Goal: Navigation & Orientation: Find specific page/section

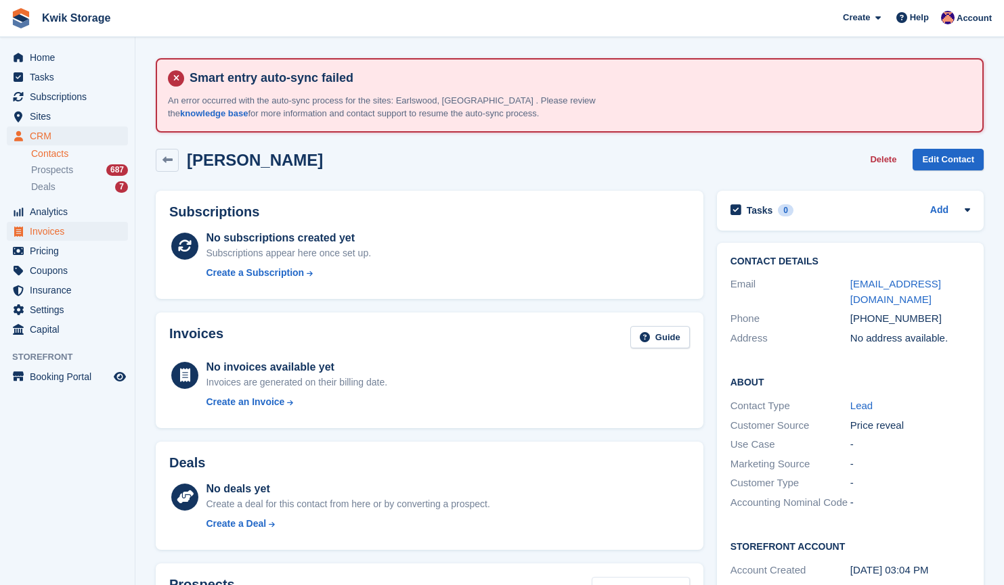
scroll to position [156, 0]
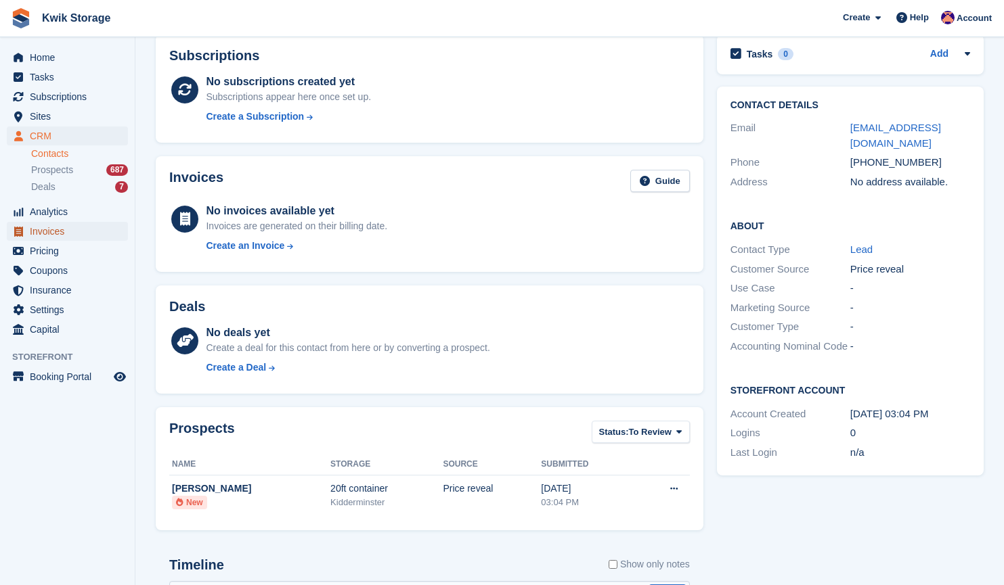
click at [19, 231] on icon "menu" at bounding box center [18, 232] width 9 height 10
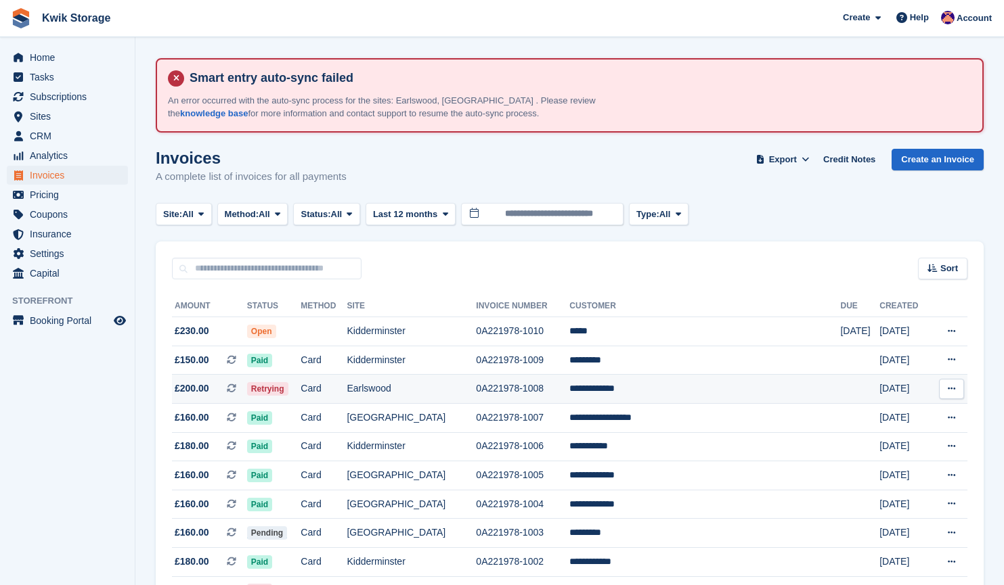
click at [211, 383] on span "£200.00 This is a recurring subscription invoice." at bounding box center [209, 389] width 75 height 14
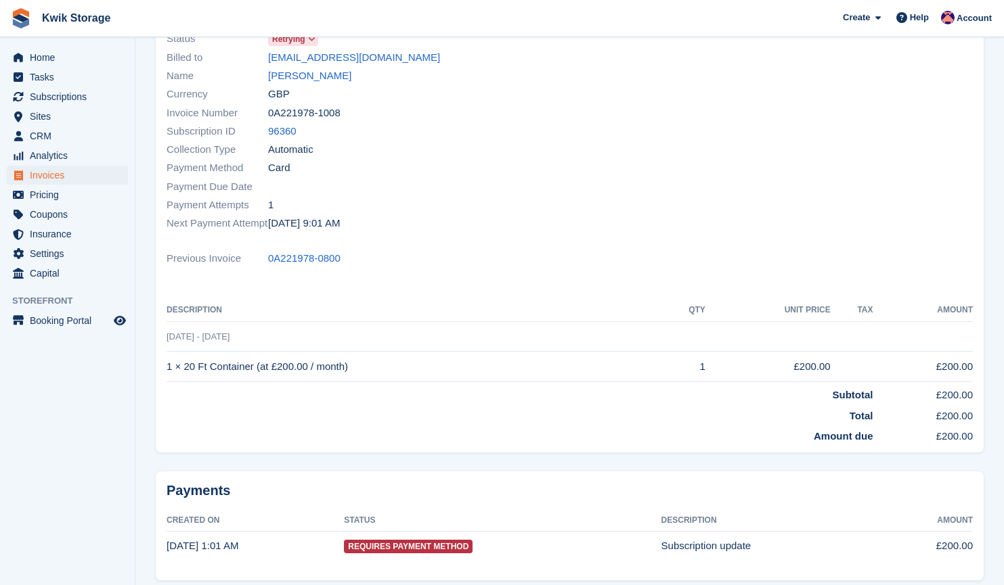
scroll to position [212, 0]
click at [313, 76] on link "Deven Pledger" at bounding box center [309, 77] width 83 height 16
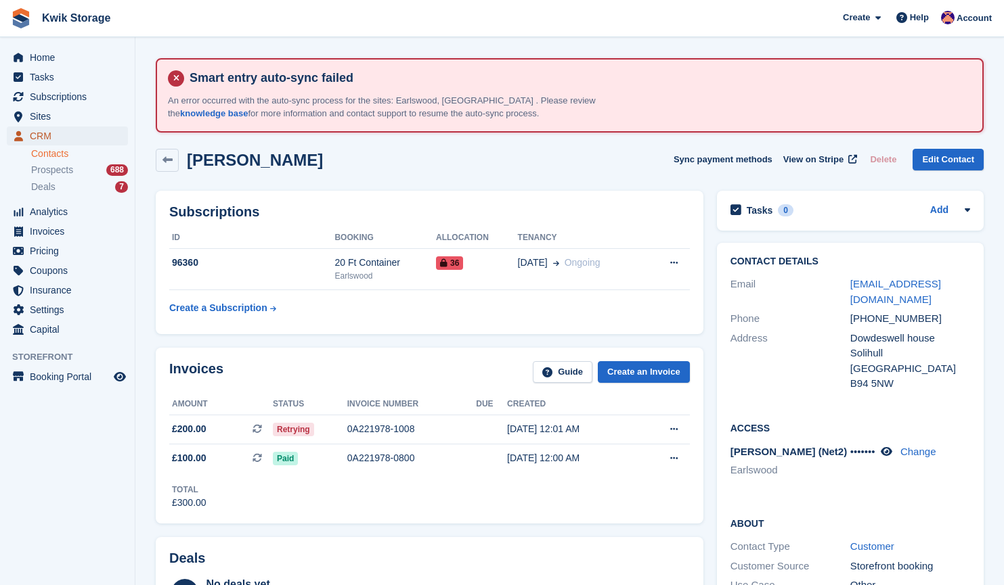
click at [77, 129] on span "CRM" at bounding box center [70, 136] width 81 height 19
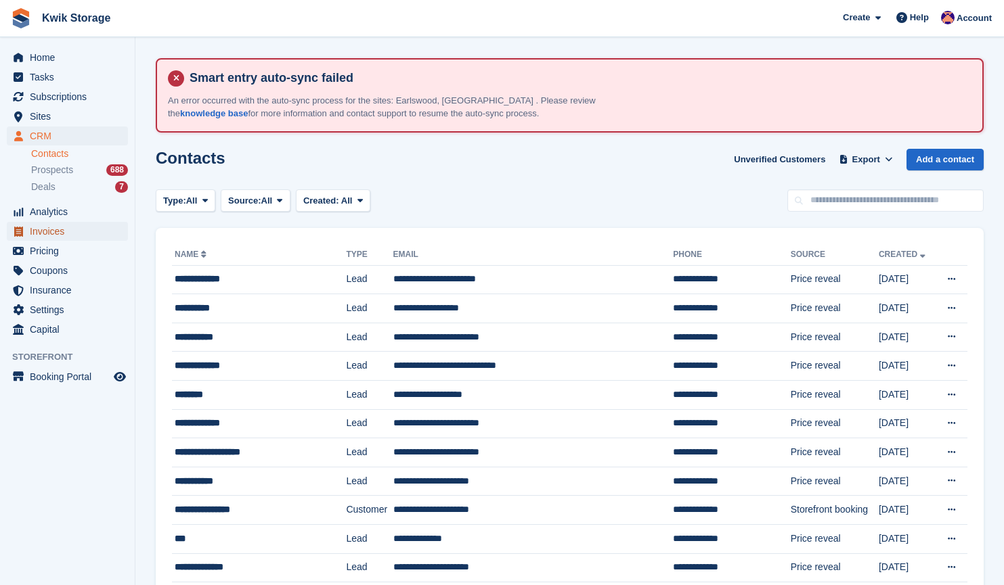
click at [65, 234] on span "Invoices" at bounding box center [70, 231] width 81 height 19
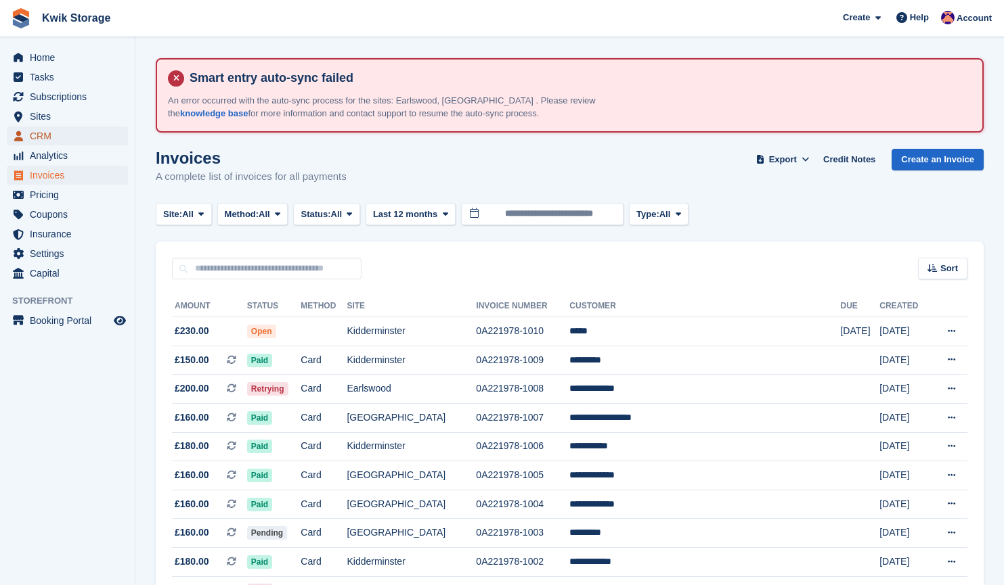
click at [75, 133] on span "CRM" at bounding box center [70, 136] width 81 height 19
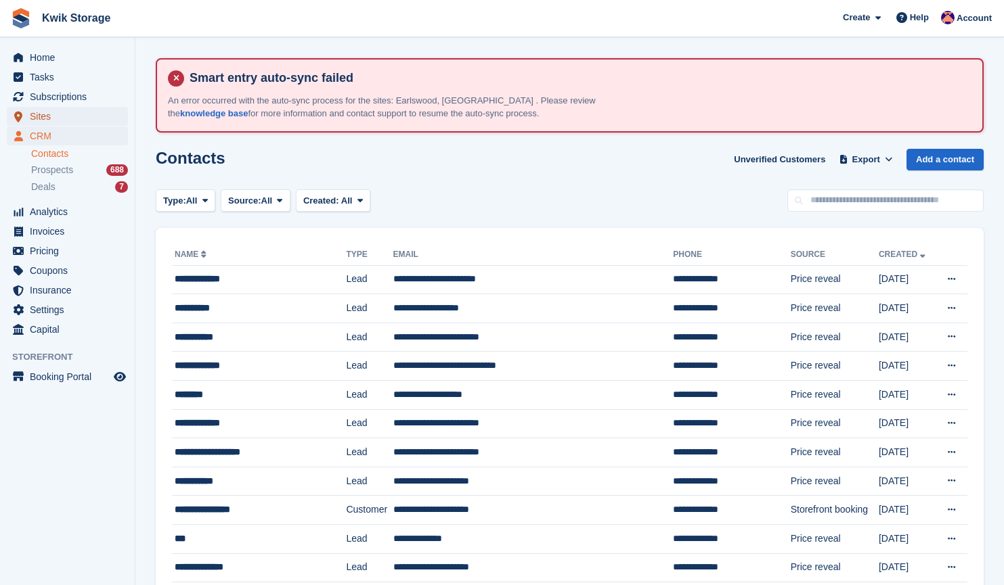
click at [57, 116] on span "Sites" at bounding box center [70, 116] width 81 height 19
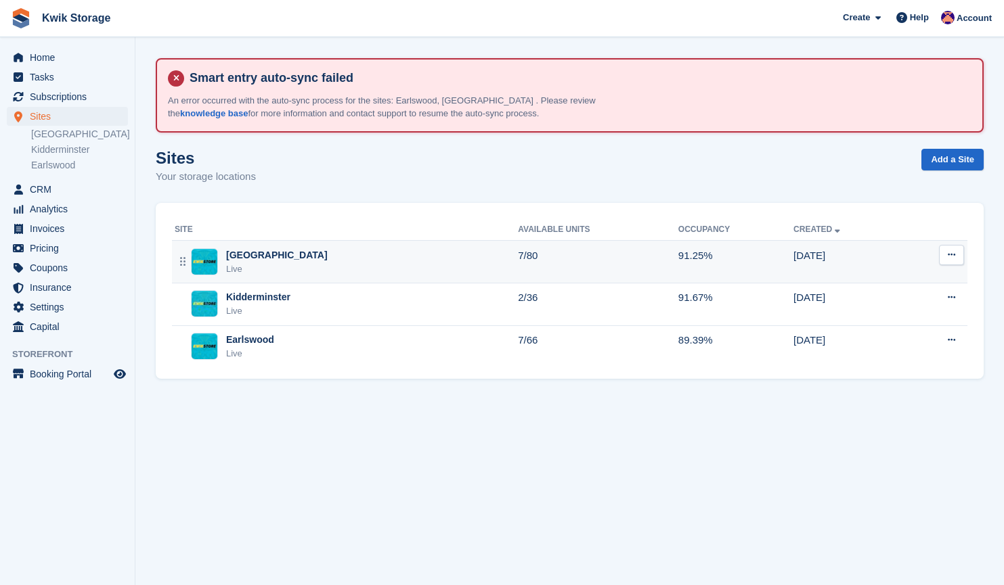
click at [269, 269] on div "Willenhall Live" at bounding box center [346, 262] width 343 height 28
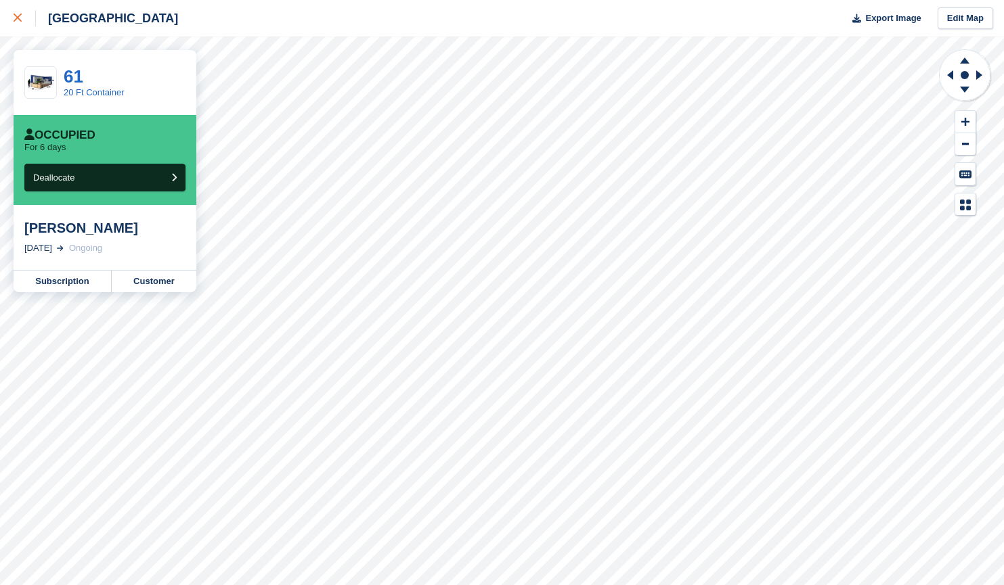
click at [20, 27] on link at bounding box center [18, 18] width 36 height 37
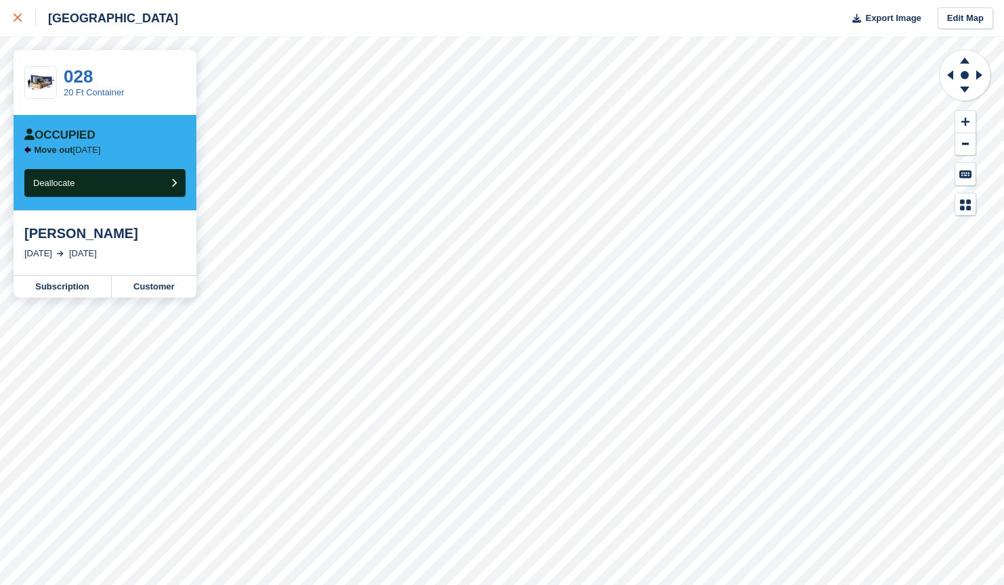
click at [27, 3] on link at bounding box center [18, 18] width 36 height 37
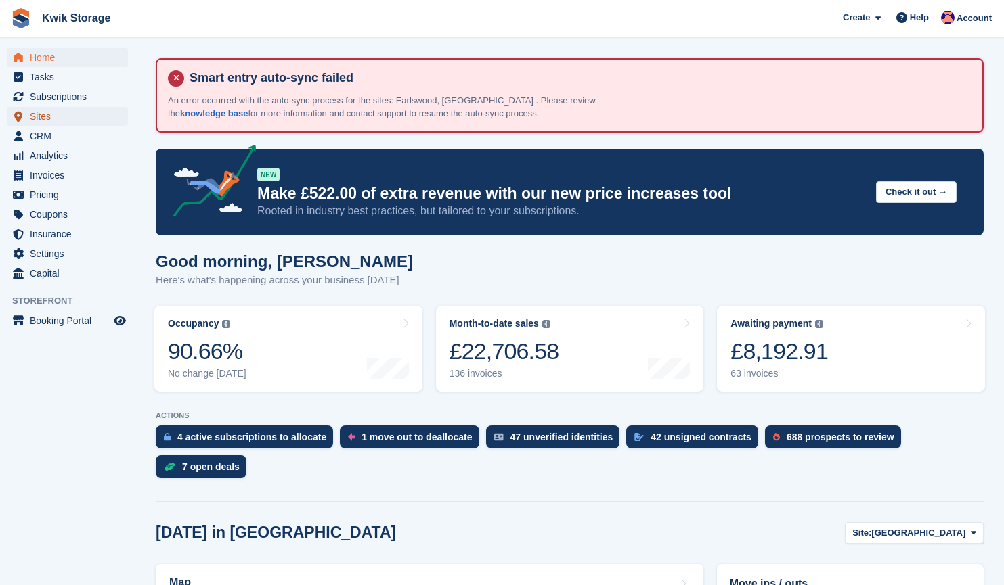
click at [76, 122] on span "Sites" at bounding box center [70, 116] width 81 height 19
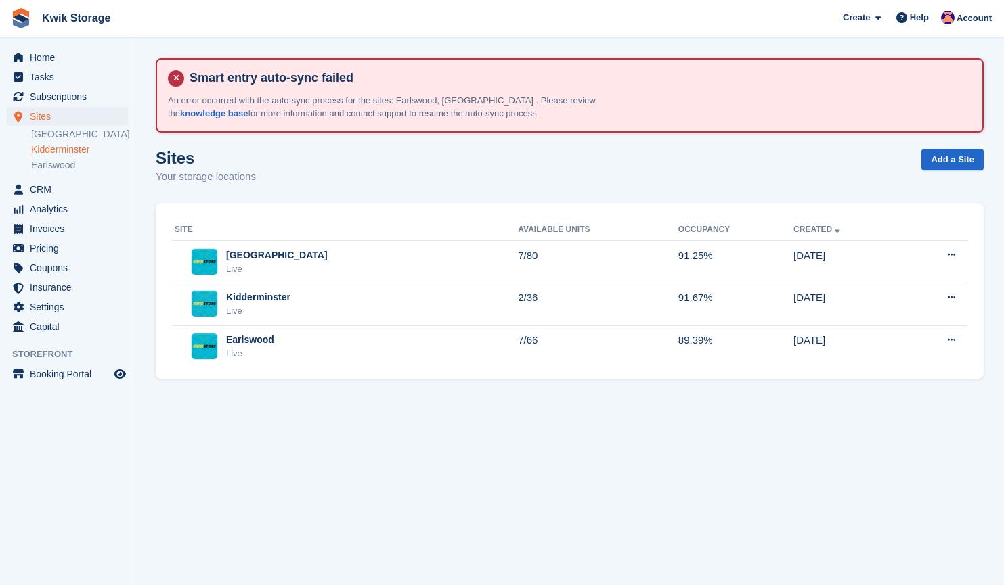
click at [76, 154] on link "Kidderminster" at bounding box center [79, 149] width 97 height 13
